Goal: Information Seeking & Learning: Learn about a topic

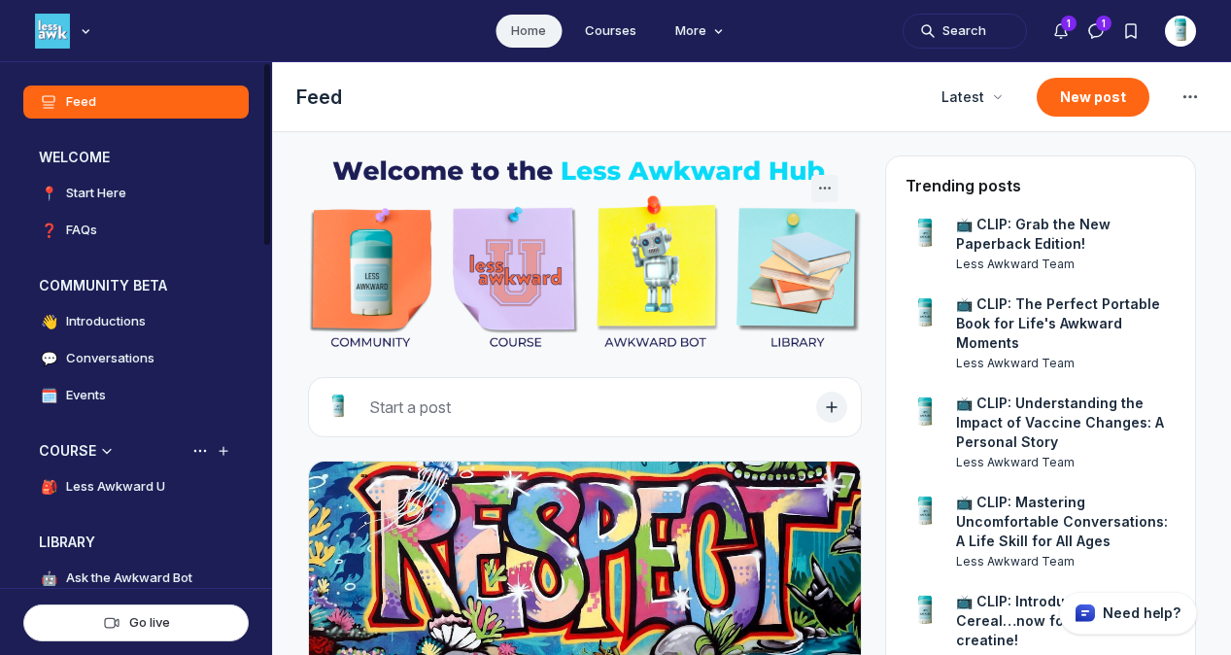
scroll to position [4819, 3720]
click at [123, 480] on h4 "Less Awkward U" at bounding box center [115, 486] width 99 height 19
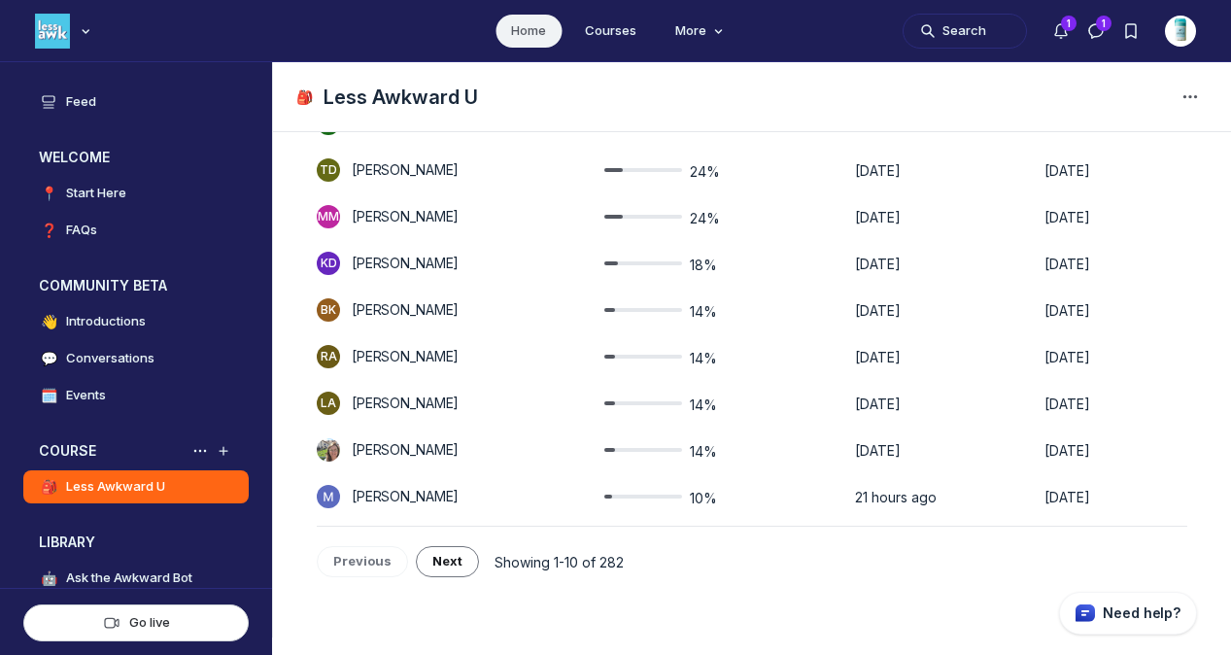
scroll to position [578, 0]
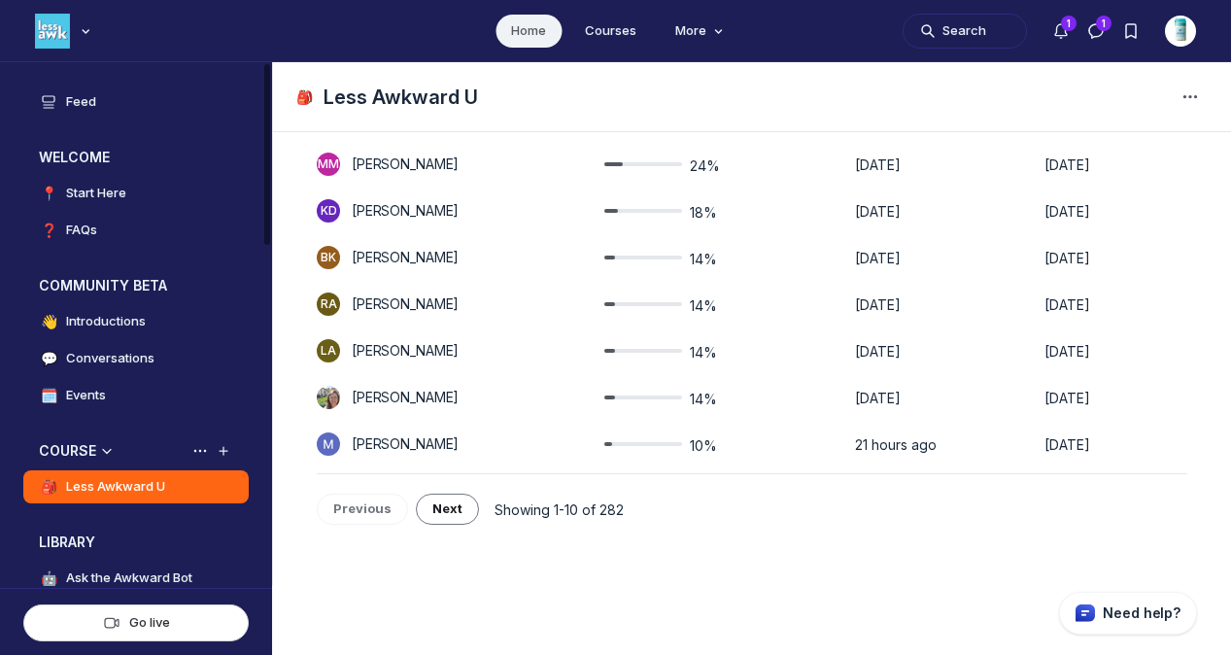
click at [153, 486] on h4 "Less Awkward U" at bounding box center [115, 486] width 99 height 19
click at [89, 449] on h3 "COURSE" at bounding box center [67, 450] width 57 height 19
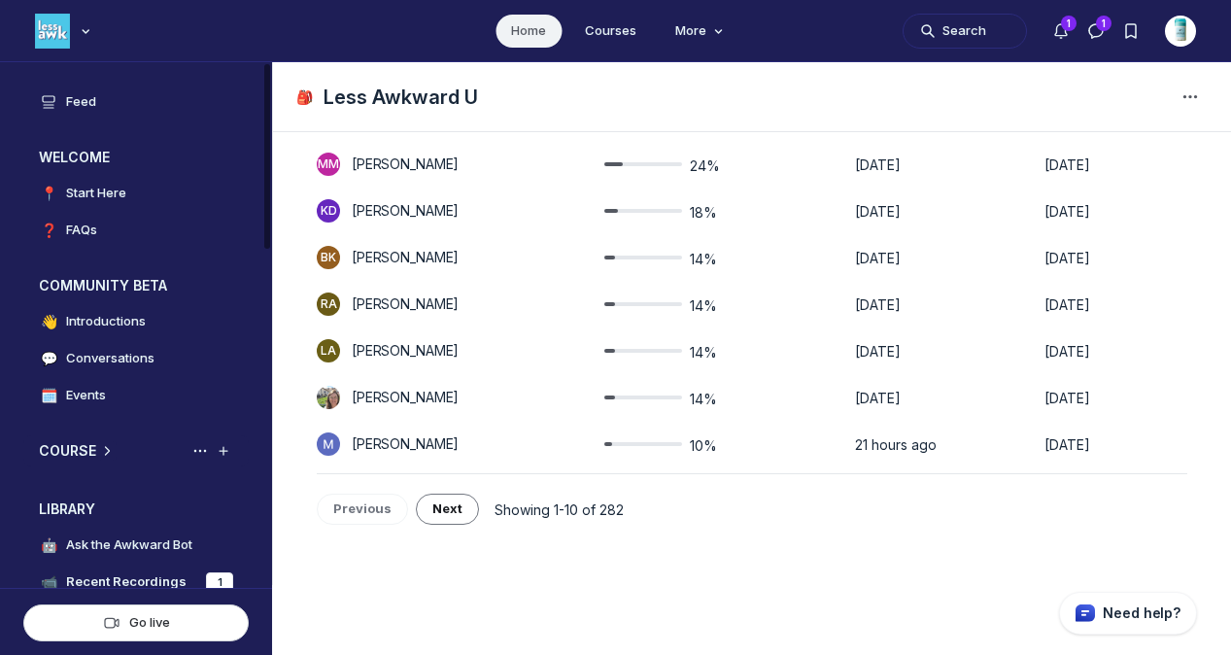
click at [106, 457] on div "Expand space" at bounding box center [106, 450] width 19 height 19
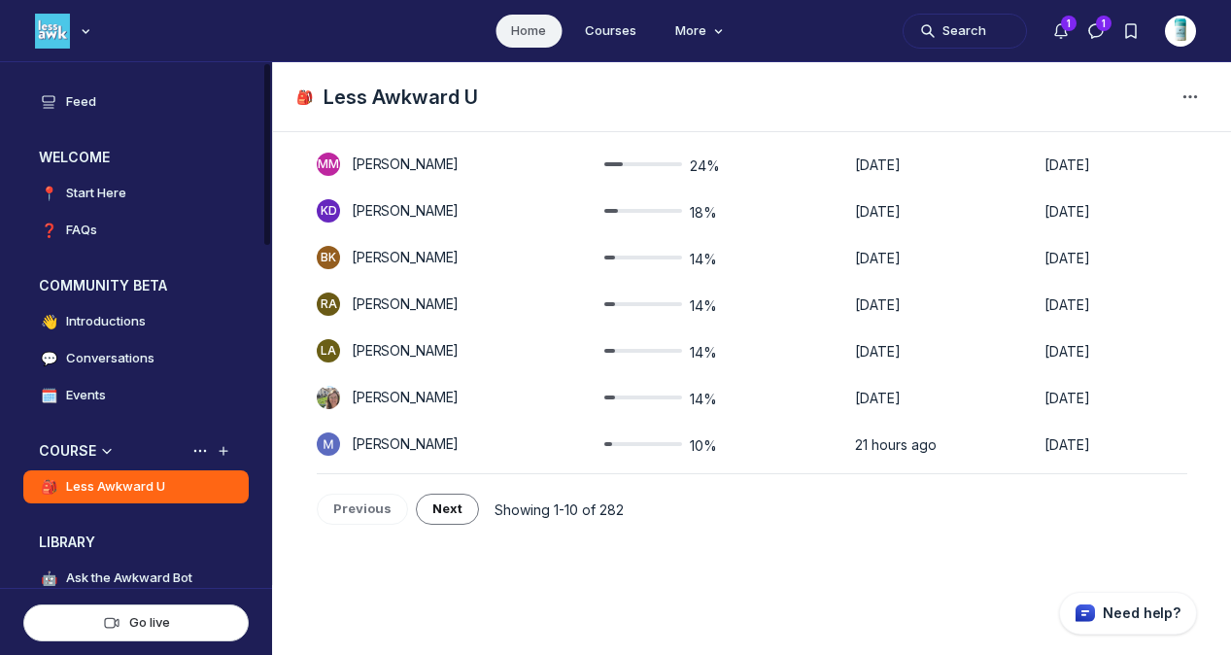
click at [92, 501] on link "🎒 Less Awkward U" at bounding box center [135, 486] width 225 height 33
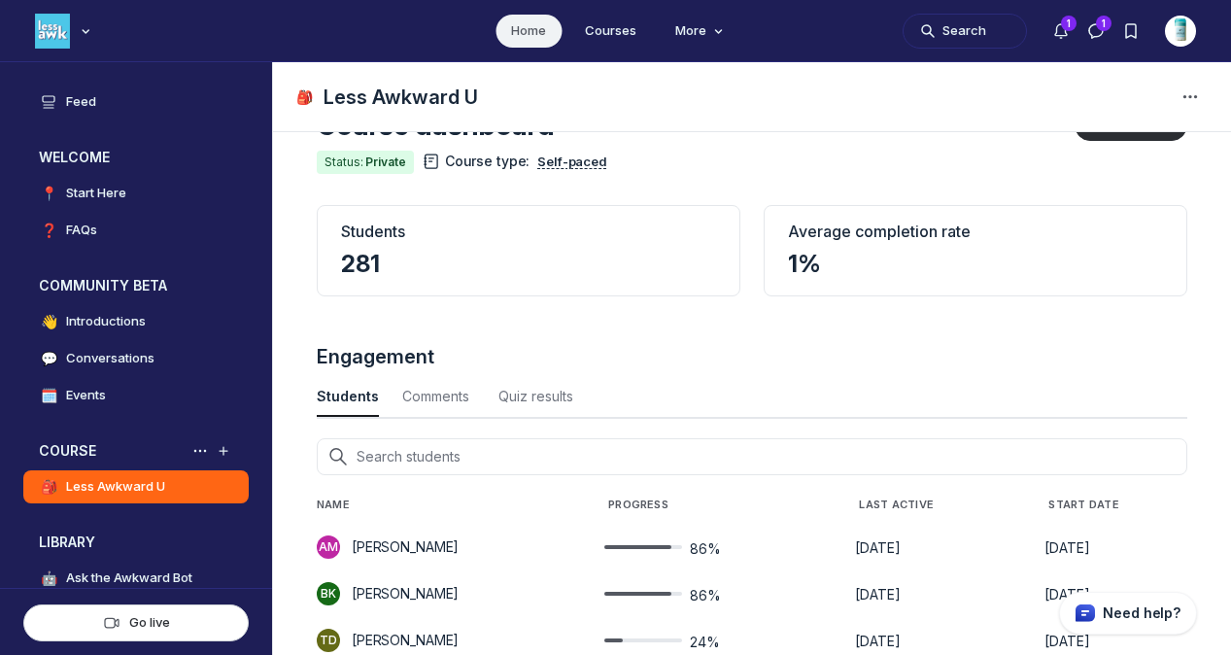
scroll to position [0, 0]
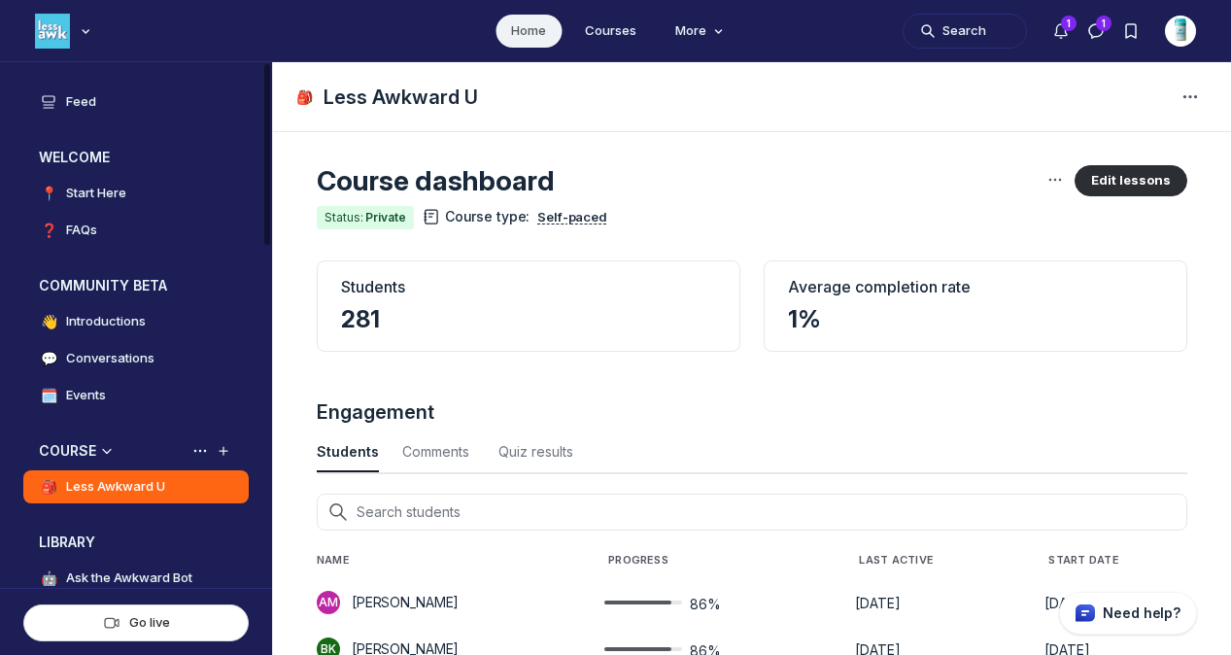
click at [124, 486] on h4 "Less Awkward U" at bounding box center [115, 486] width 99 height 19
click at [609, 24] on link "Courses" at bounding box center [610, 31] width 83 height 33
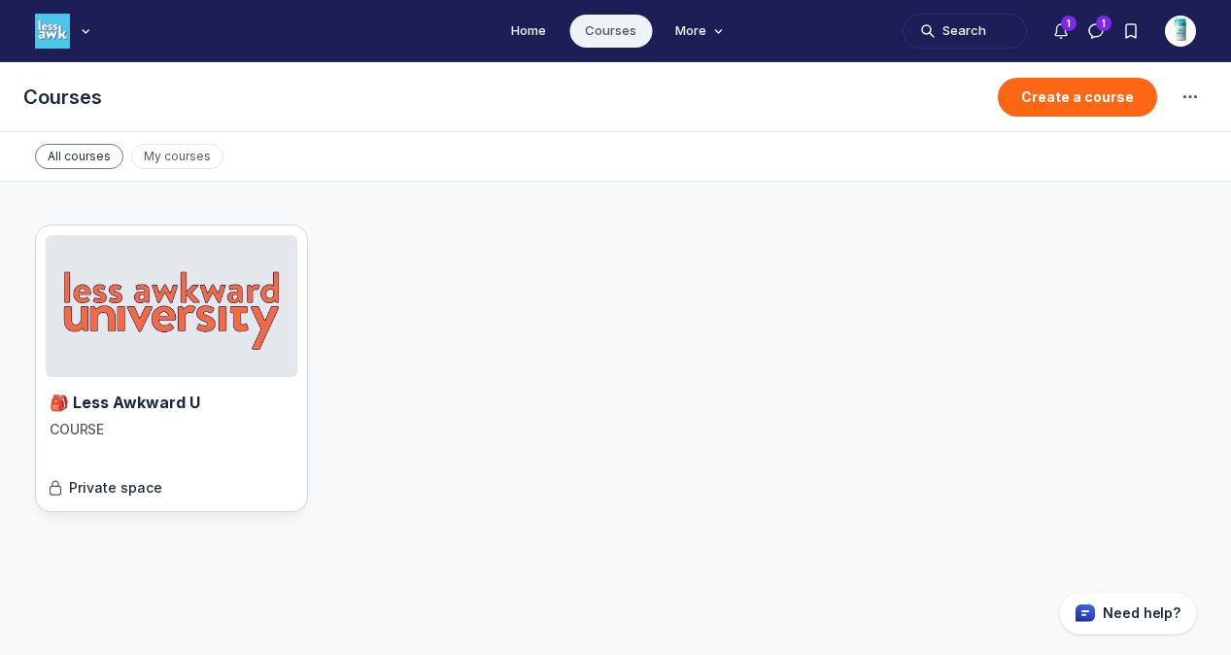
click at [196, 377] on div "🎒 Less Awkward U COURSE Private space" at bounding box center [172, 439] width 252 height 124
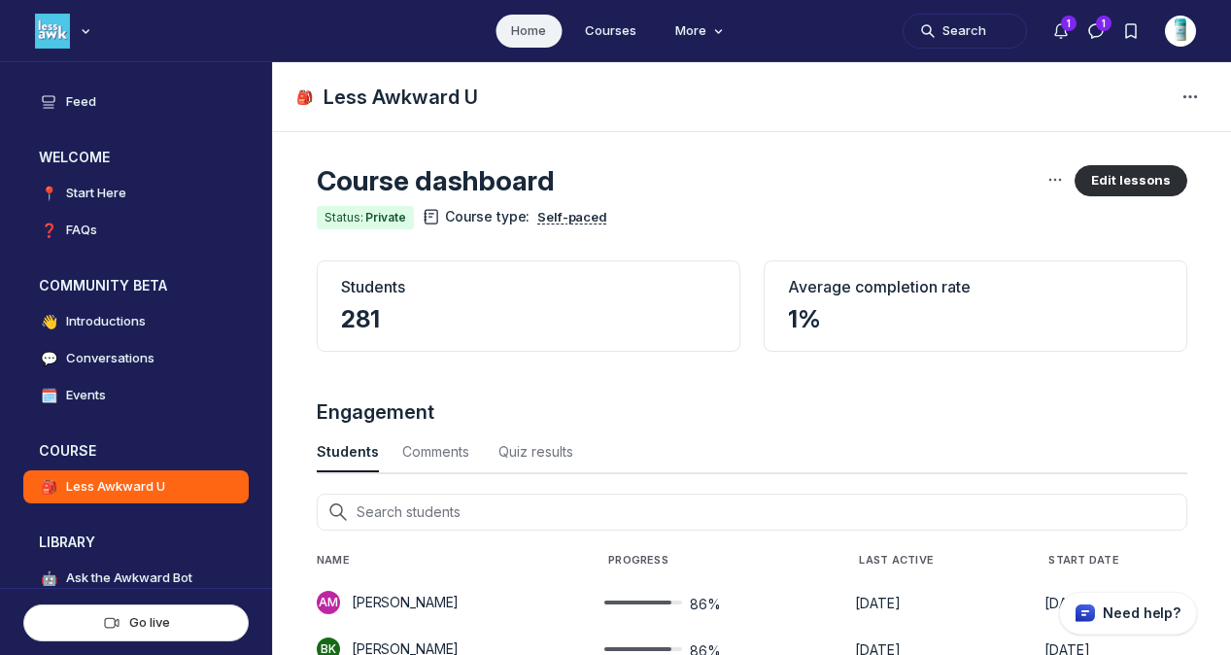
click at [441, 338] on div "Students 281" at bounding box center [528, 305] width 423 height 91
click at [417, 457] on div "Comments" at bounding box center [438, 451] width 73 height 19
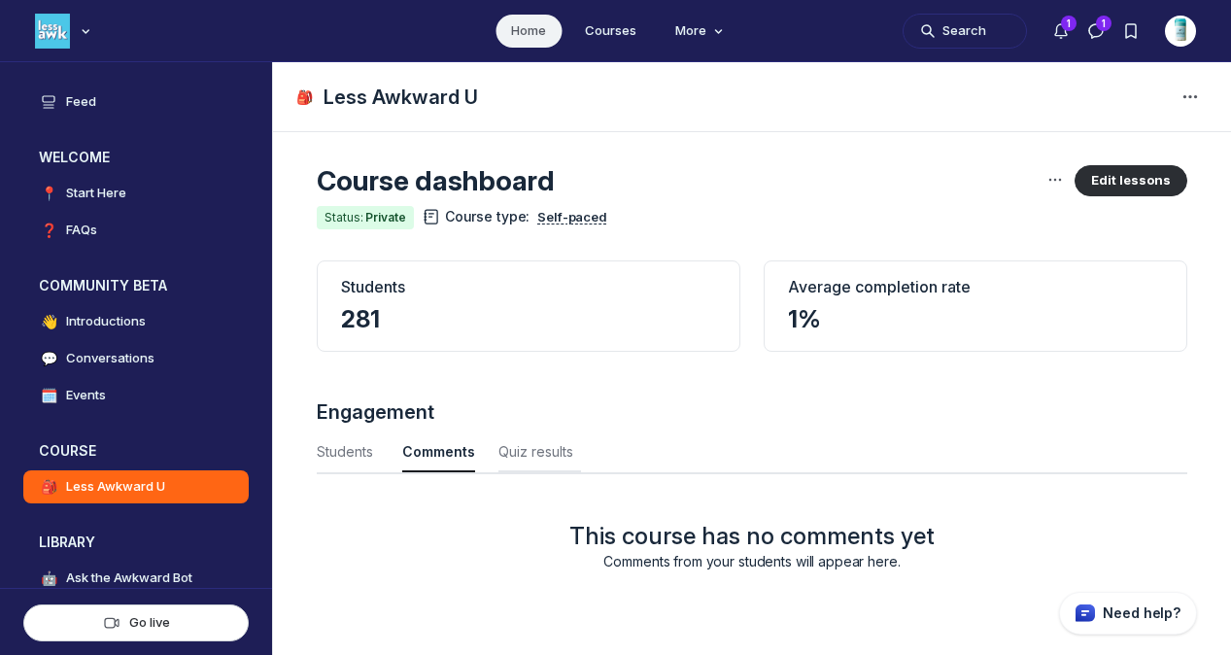
click at [534, 444] on div "Quiz results" at bounding box center [539, 451] width 83 height 19
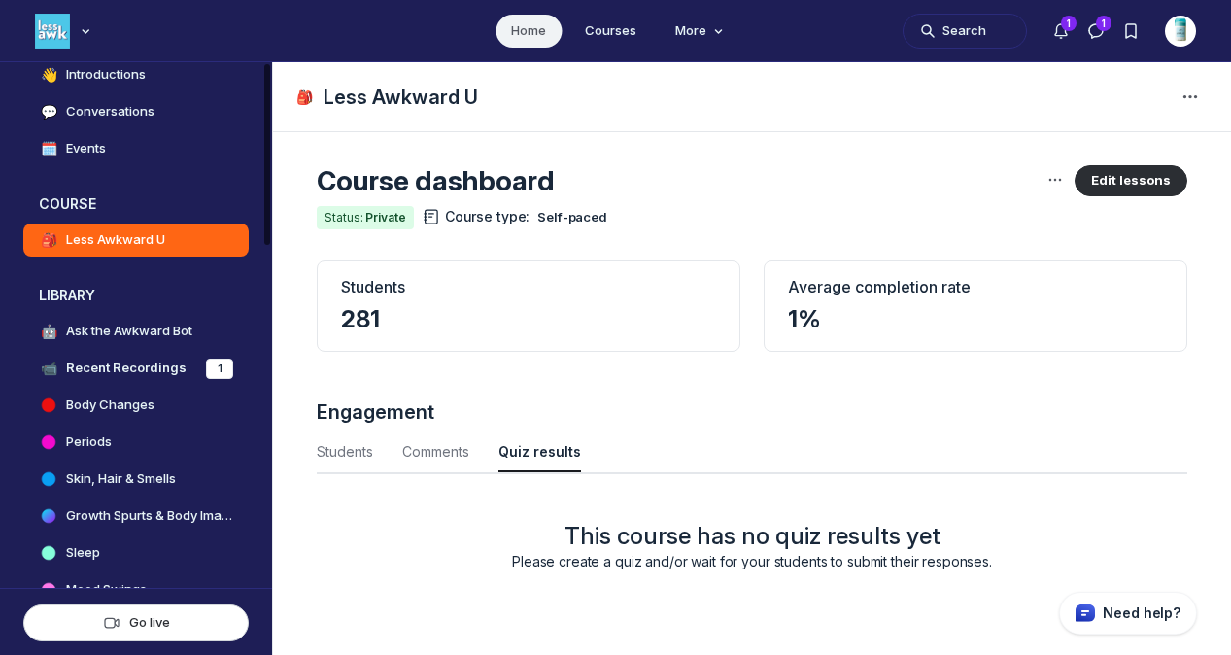
scroll to position [17, 0]
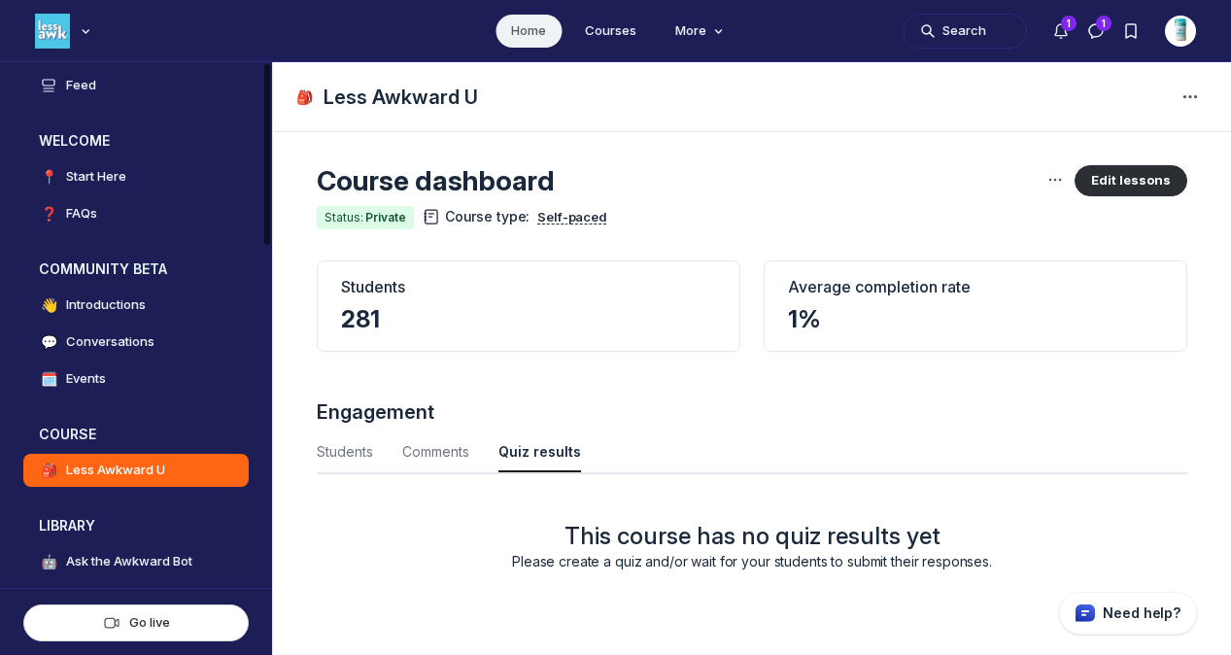
drag, startPoint x: 261, startPoint y: 176, endPoint x: 238, endPoint y: 182, distance: 24.0
click at [264, 182] on div "Left Sidebar" at bounding box center [267, 154] width 6 height 181
click at [117, 474] on h4 "Less Awkward U" at bounding box center [115, 469] width 99 height 19
click at [195, 435] on icon "View space group options" at bounding box center [199, 434] width 19 height 16
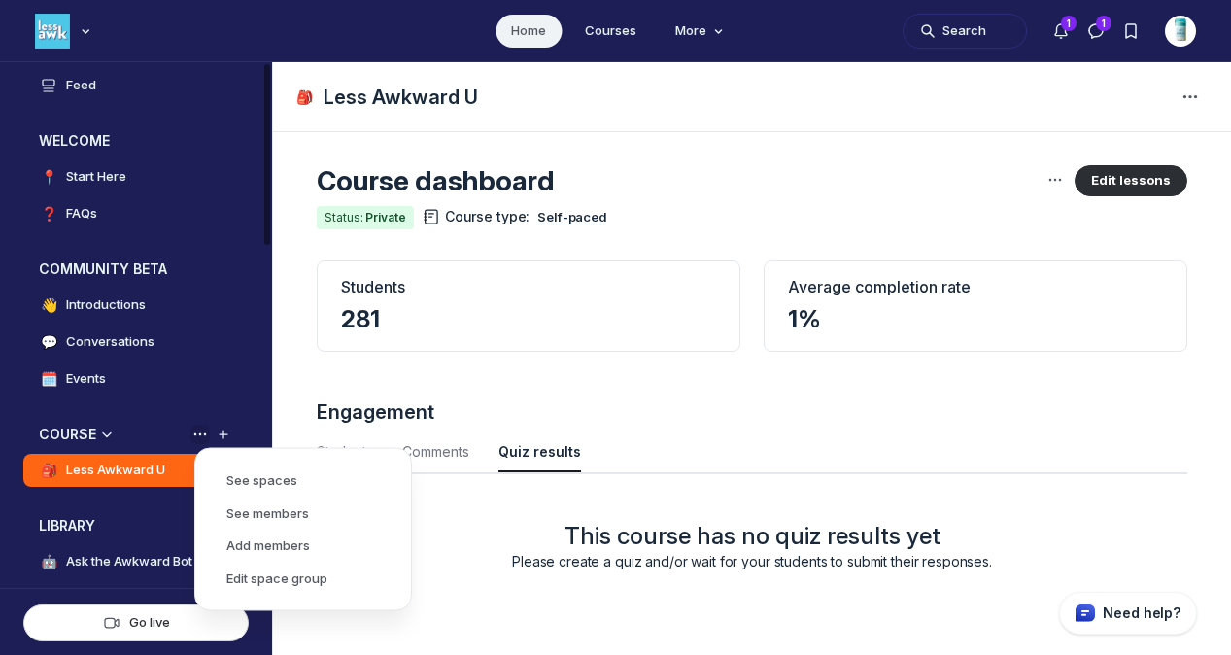
click at [195, 430] on icon "View space group options" at bounding box center [199, 434] width 19 height 16
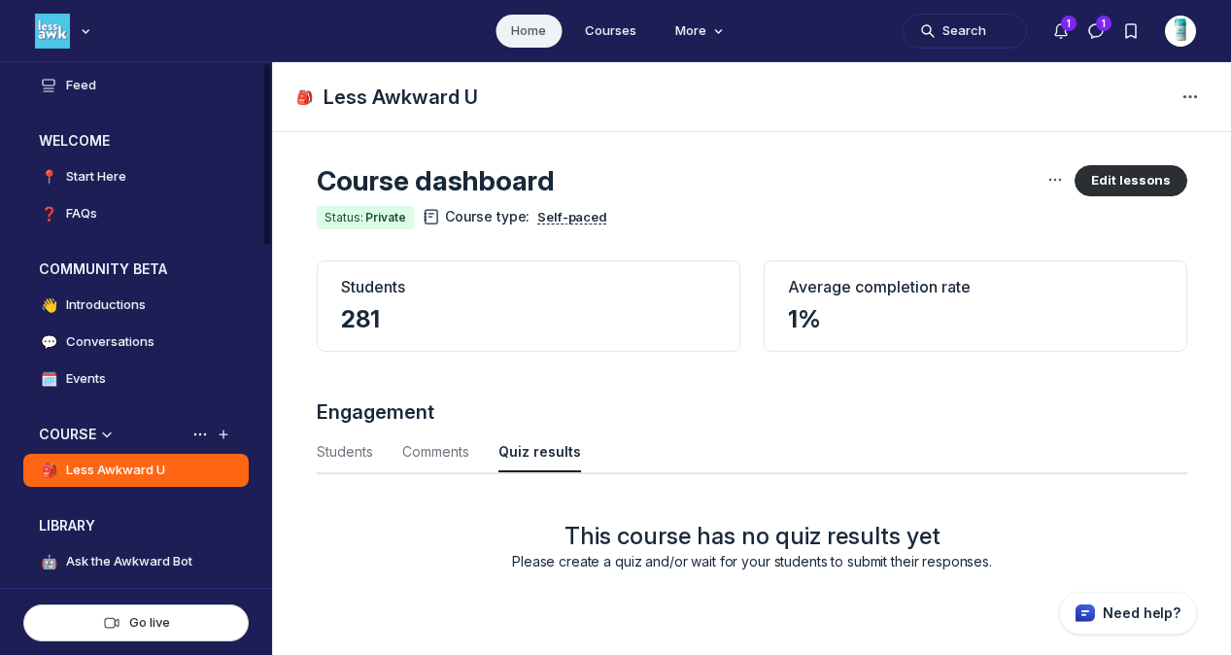
click at [97, 431] on div "Collapse space" at bounding box center [106, 433] width 19 height 19
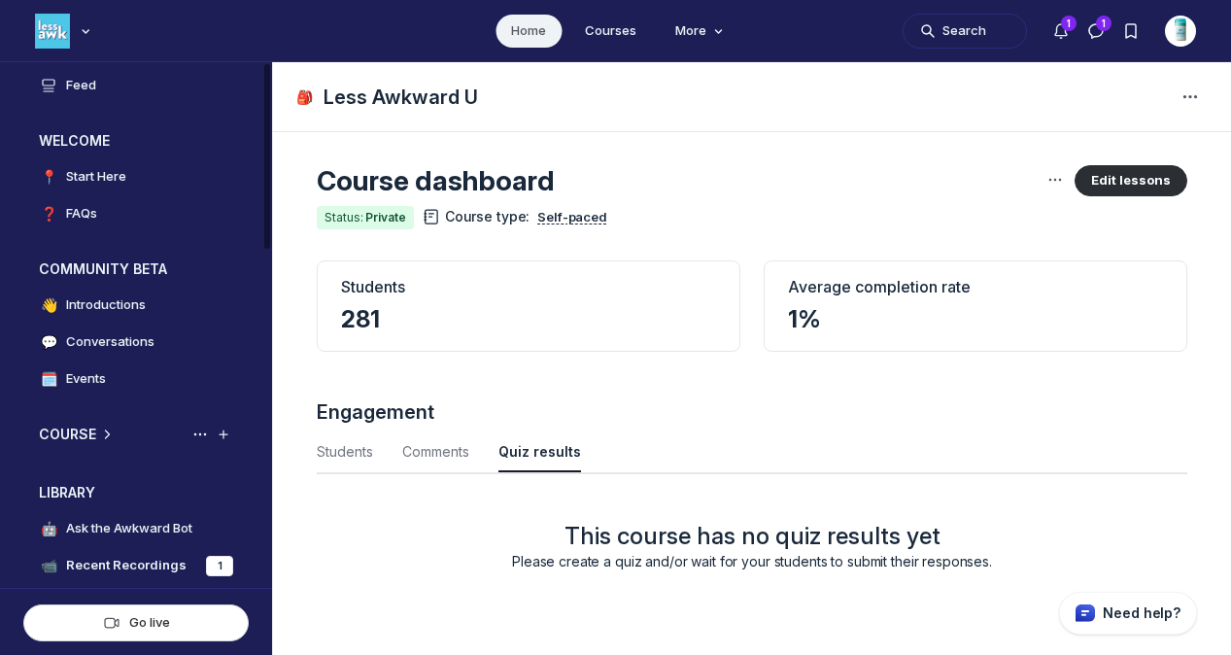
click at [97, 431] on icon "Expand space" at bounding box center [106, 434] width 19 height 16
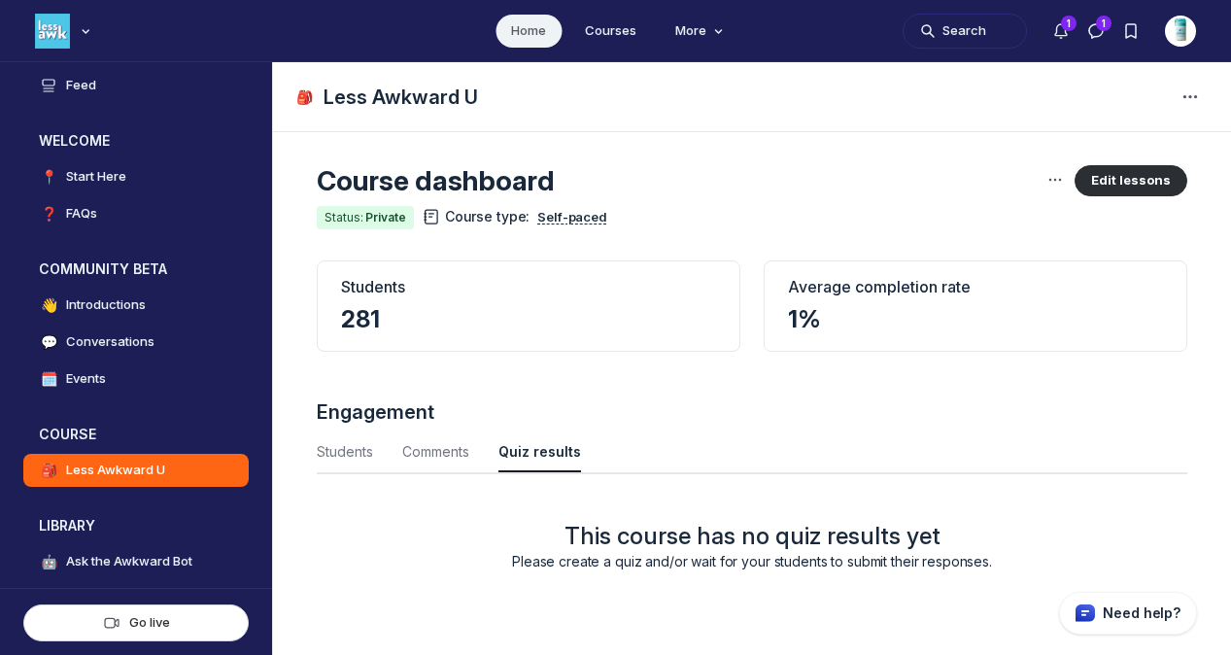
click at [421, 103] on h1 "Less Awkward U" at bounding box center [400, 97] width 154 height 27
click at [1179, 34] on img "User menu options" at bounding box center [1180, 31] width 31 height 31
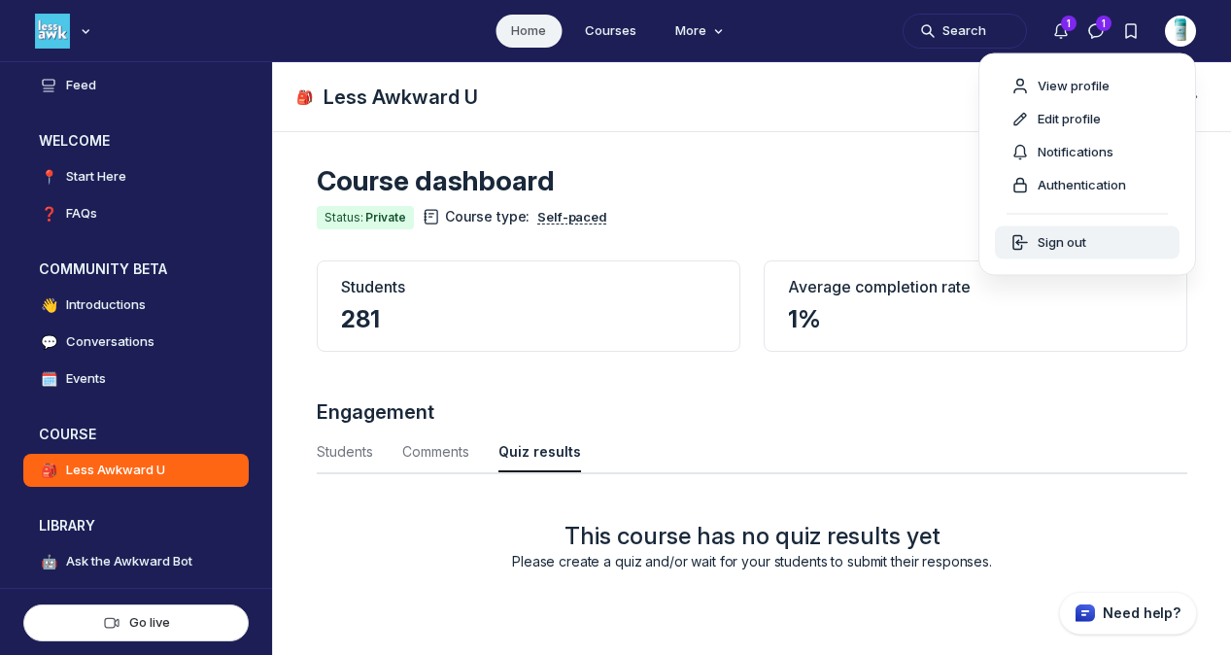
click at [1051, 249] on span "Sign out" at bounding box center [1061, 242] width 49 height 19
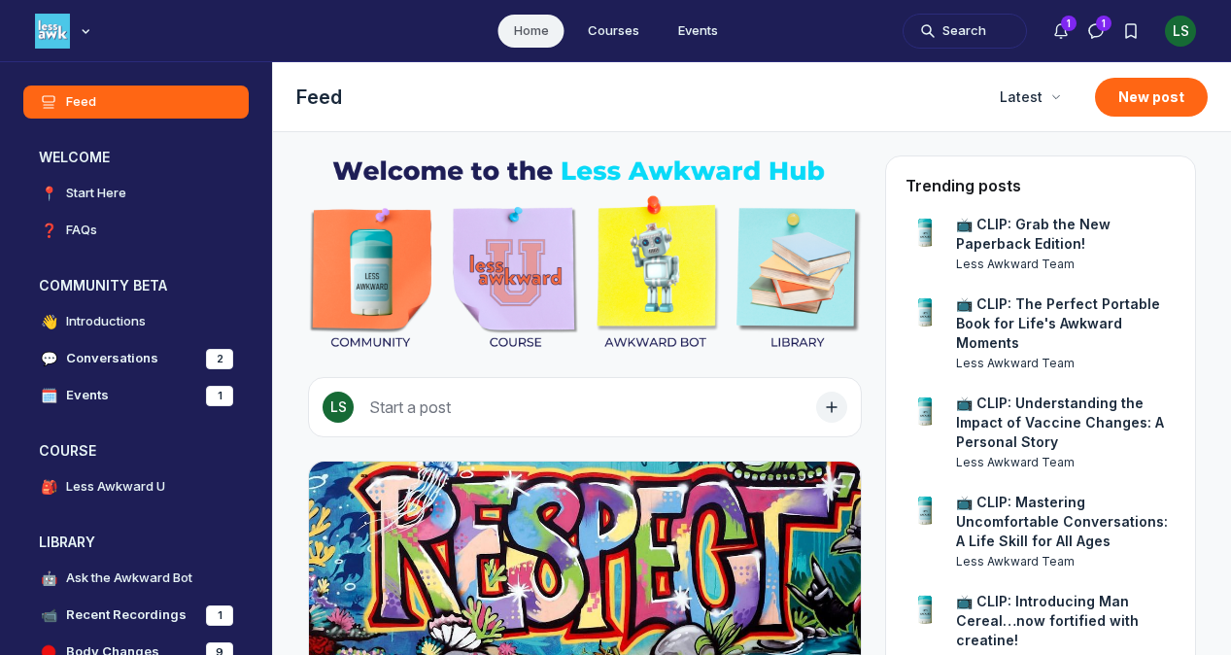
scroll to position [5125, 3720]
click at [104, 485] on h4 "Less Awkward U" at bounding box center [115, 486] width 99 height 19
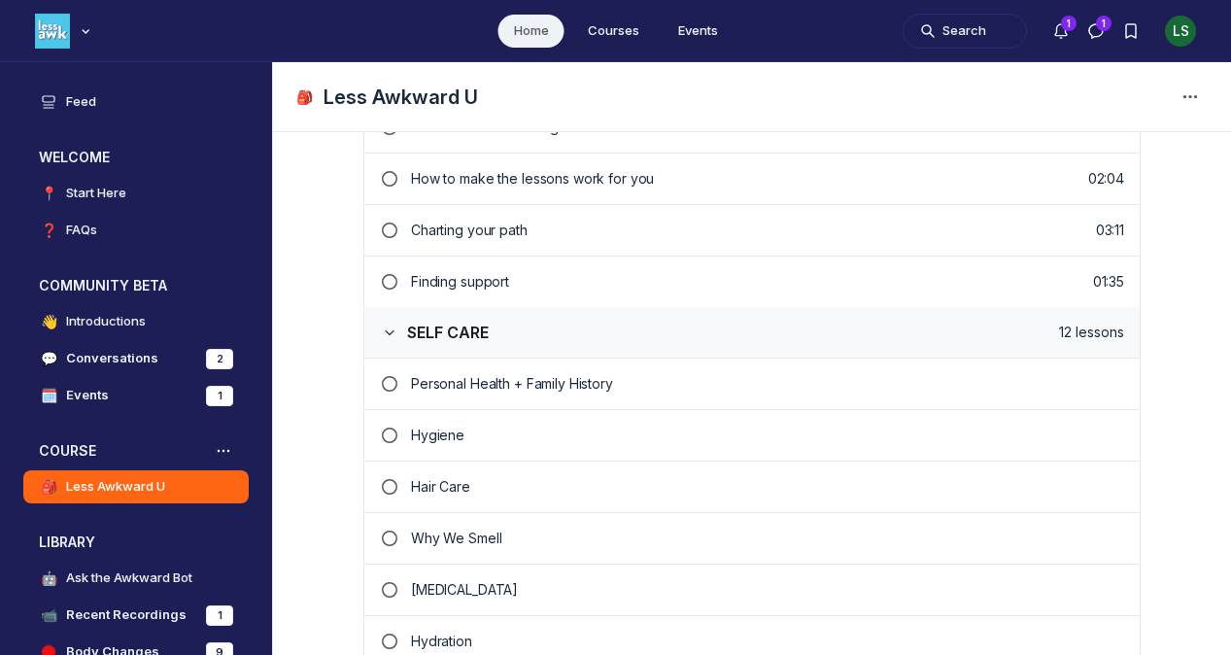
scroll to position [799, 0]
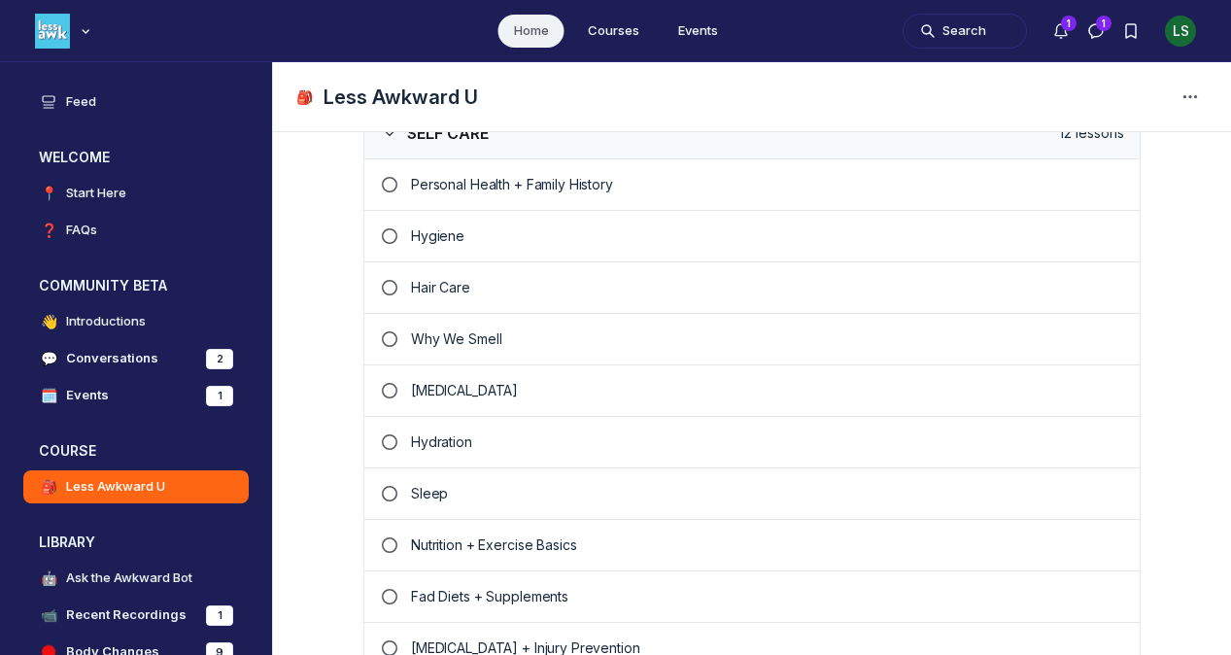
click at [424, 233] on p "Hygiene" at bounding box center [767, 235] width 713 height 19
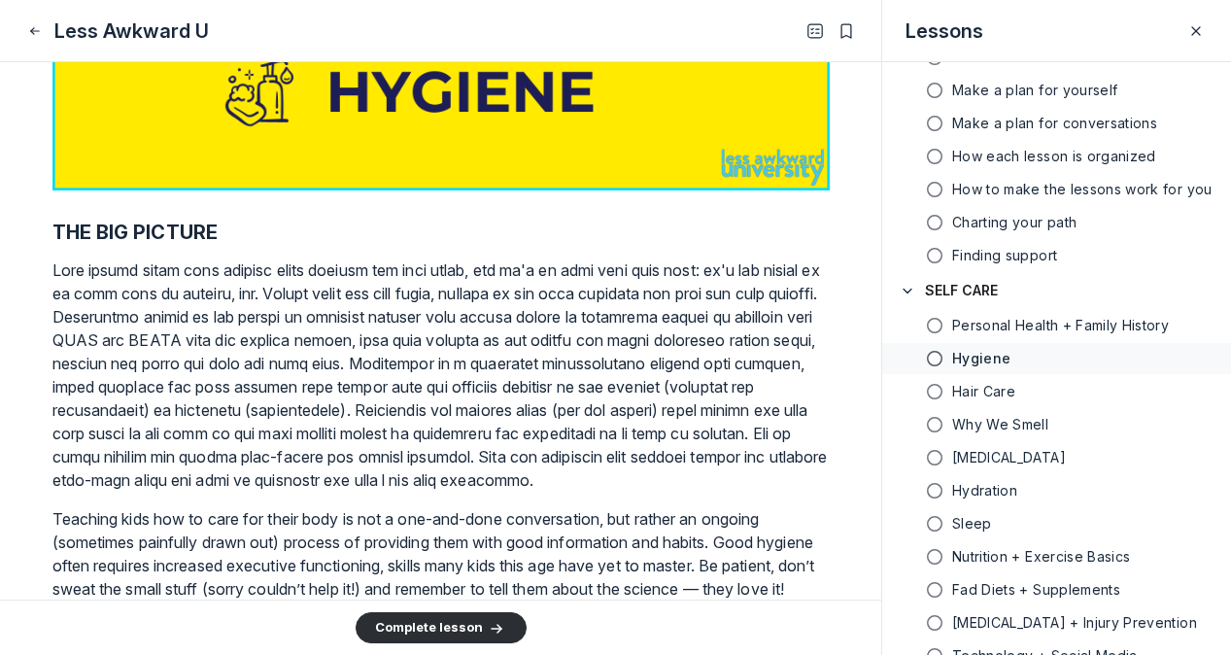
scroll to position [811, 0]
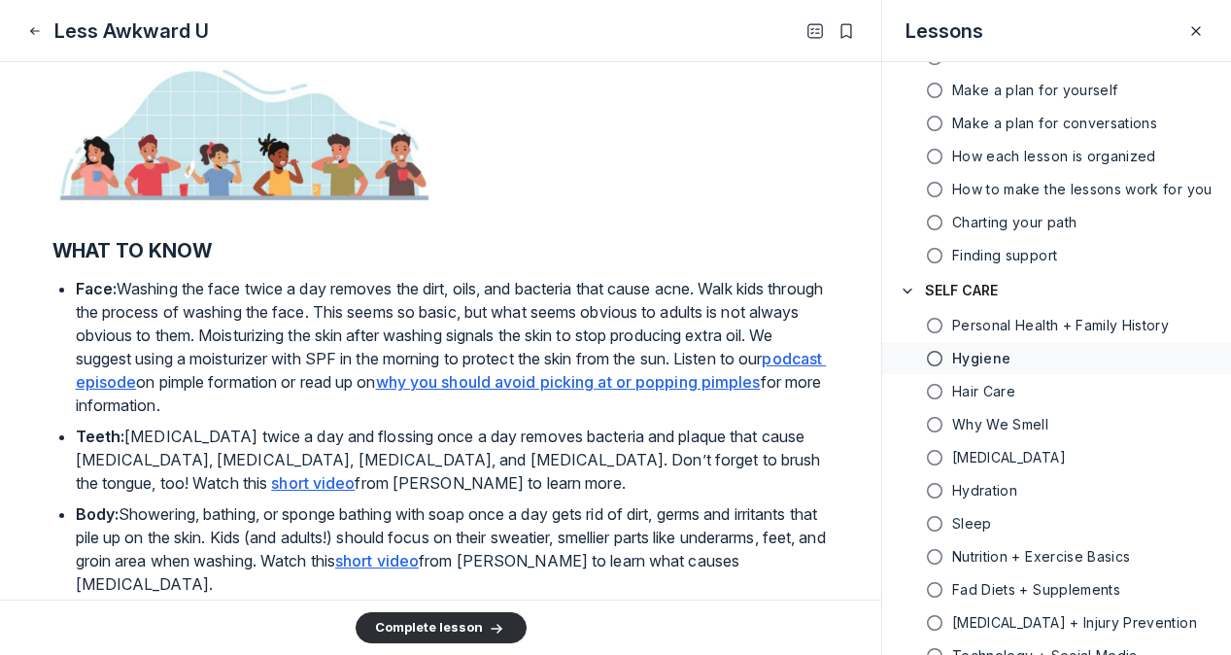
click at [682, 391] on u "why you should avoid picking at or popping pimples" at bounding box center [568, 381] width 385 height 19
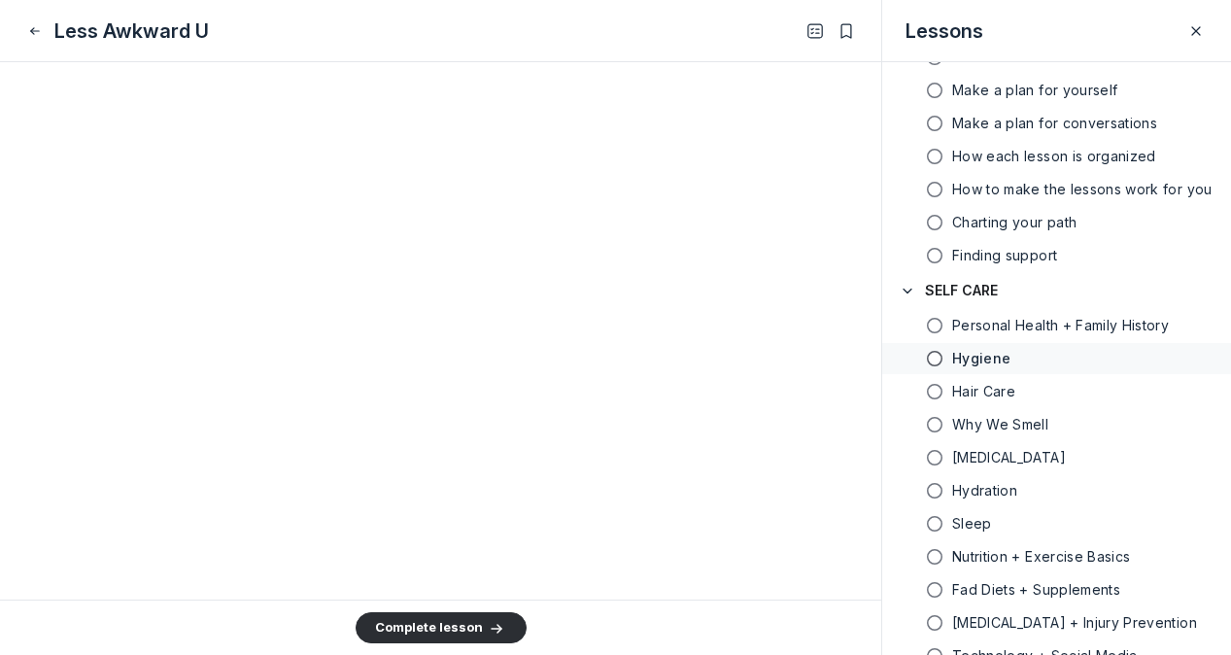
scroll to position [2492, 0]
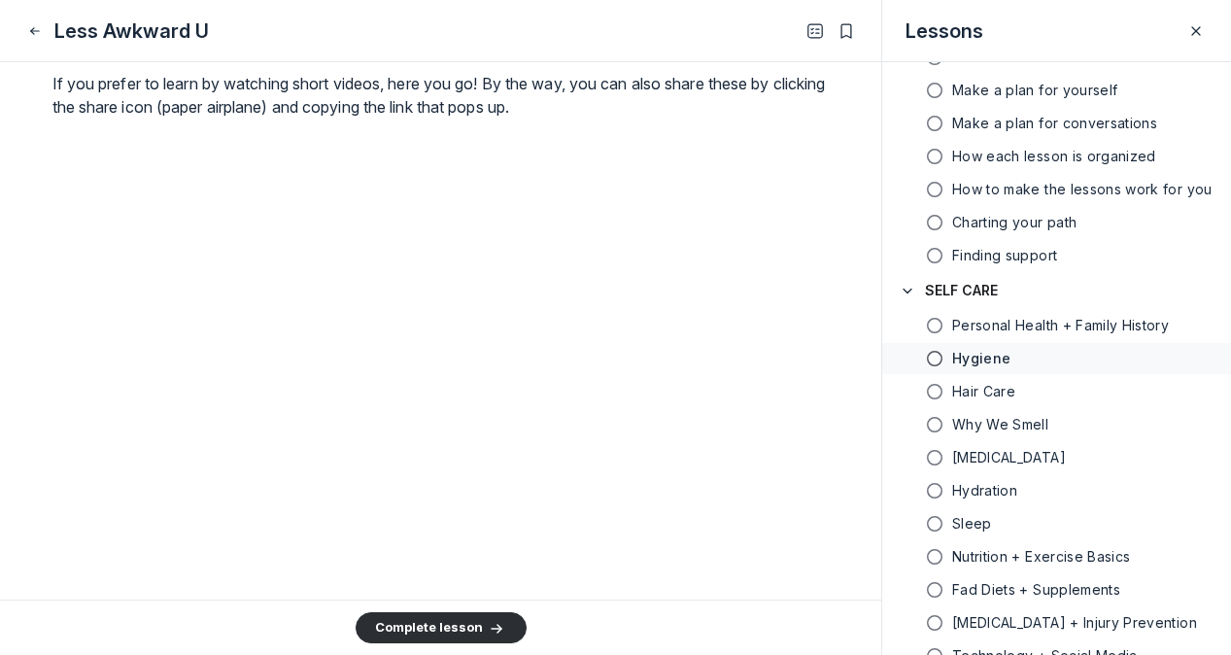
click at [525, 259] on div at bounding box center [440, 459] width 777 height 651
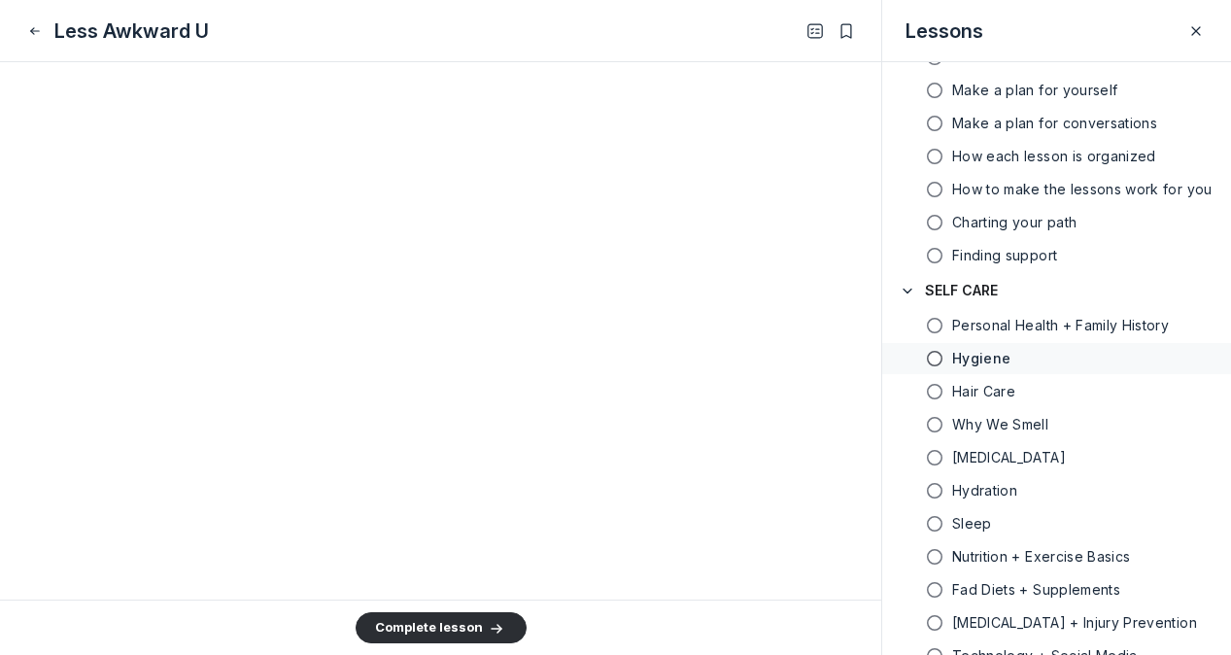
scroll to position [2739, 0]
click at [31, 30] on use "Close" at bounding box center [35, 30] width 8 height 6
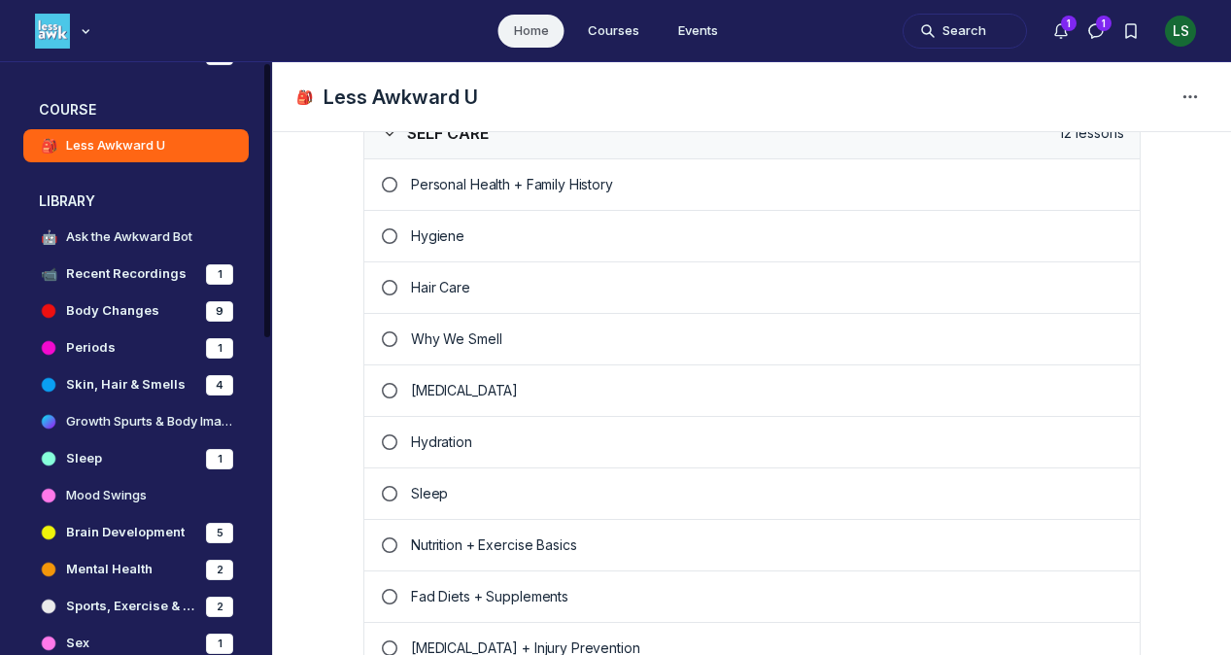
scroll to position [345, 0]
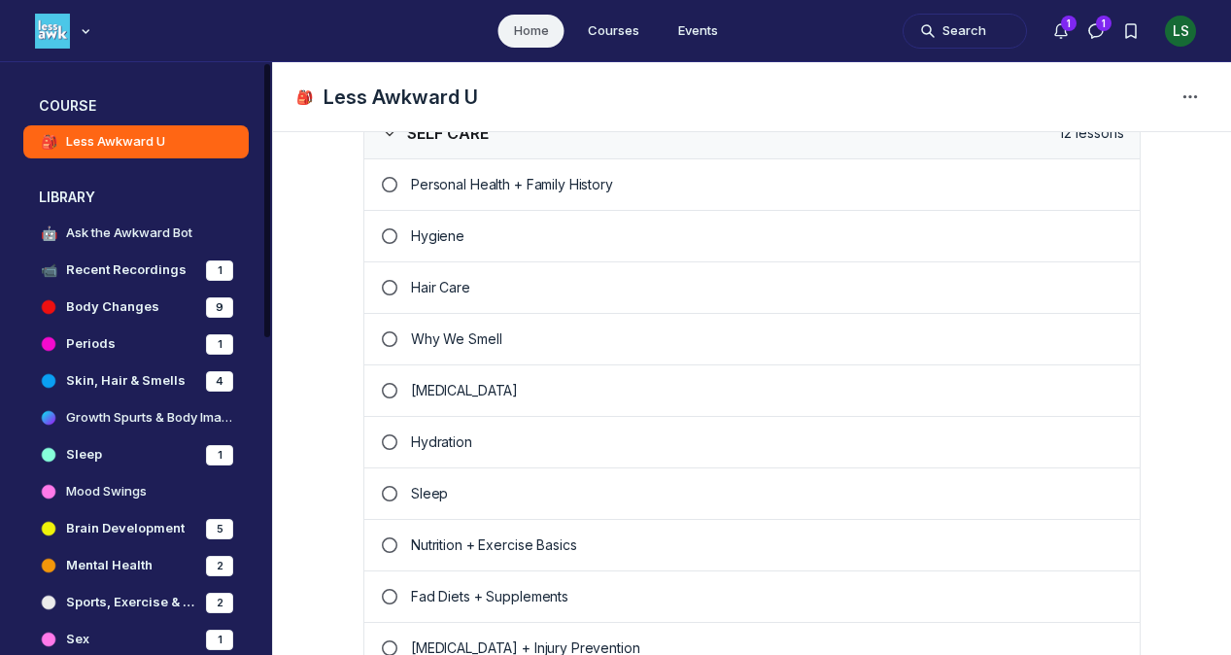
drag, startPoint x: 268, startPoint y: 208, endPoint x: 245, endPoint y: 366, distance: 160.0
click at [264, 337] on div "Left Sidebar" at bounding box center [267, 200] width 6 height 273
click at [150, 385] on h4 "Skin, Hair & Smells" at bounding box center [125, 380] width 119 height 19
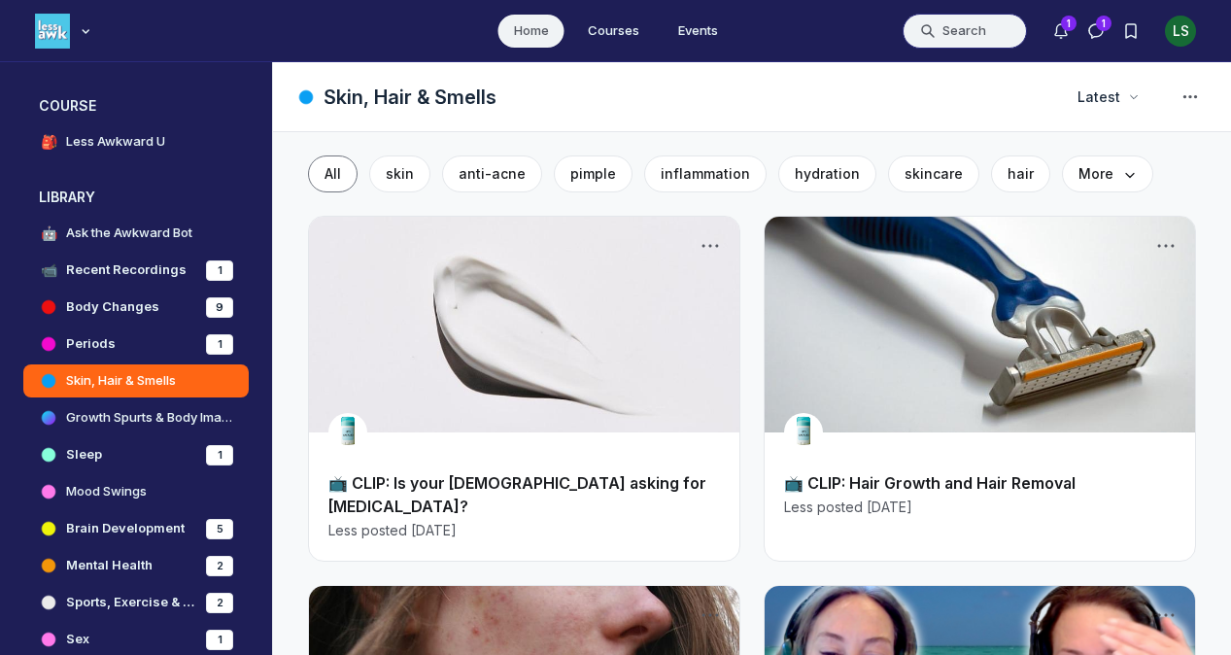
click at [959, 37] on button "Search" at bounding box center [964, 31] width 124 height 35
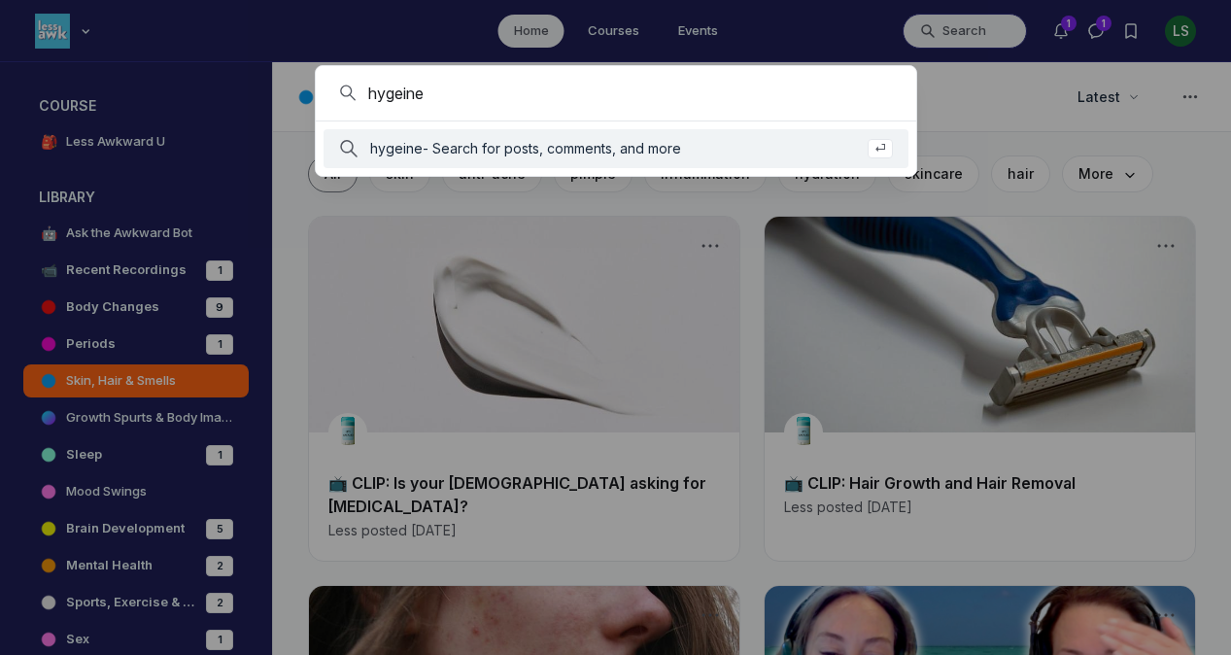
type input "hygeine"
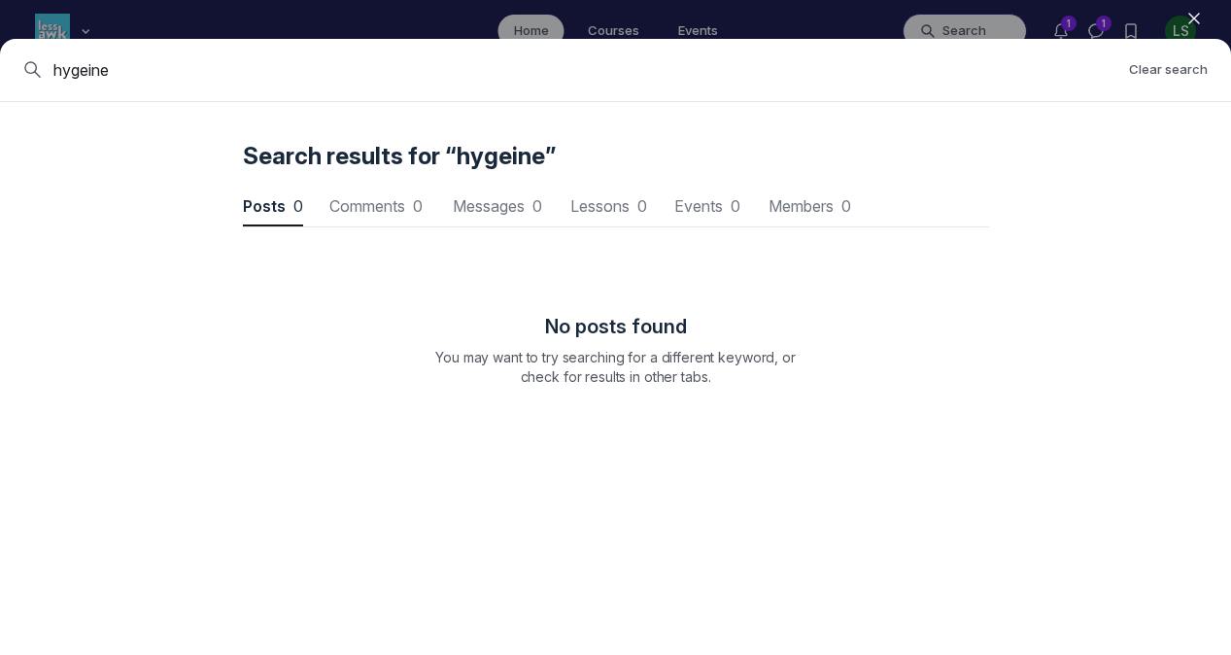
scroll to position [2629, 5853]
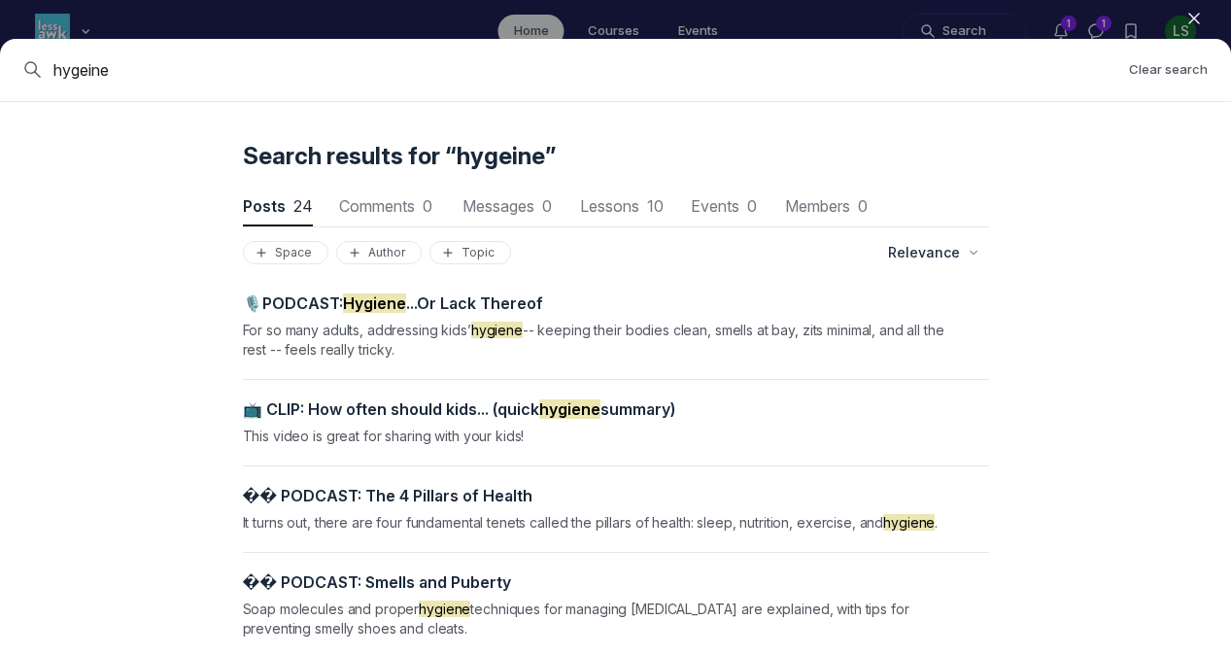
click at [447, 400] on span "📺 CLIP: How often should kids... (quick hygiene summary)" at bounding box center [459, 408] width 432 height 19
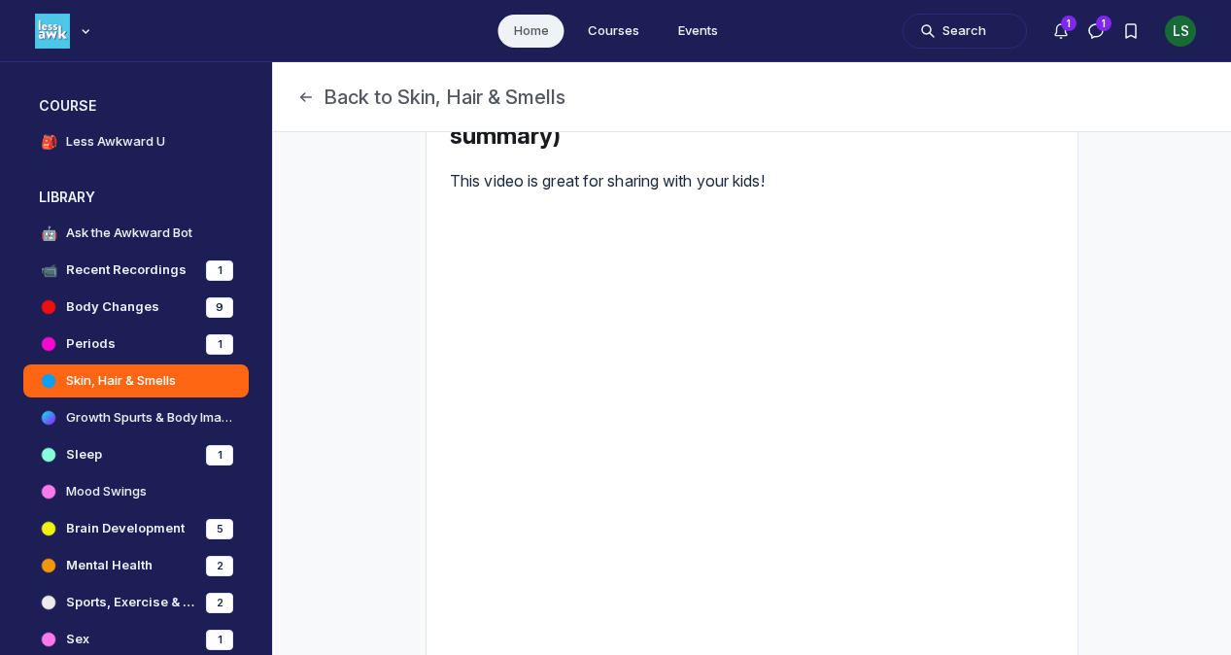
scroll to position [121, 0]
